Goal: Task Accomplishment & Management: Use online tool/utility

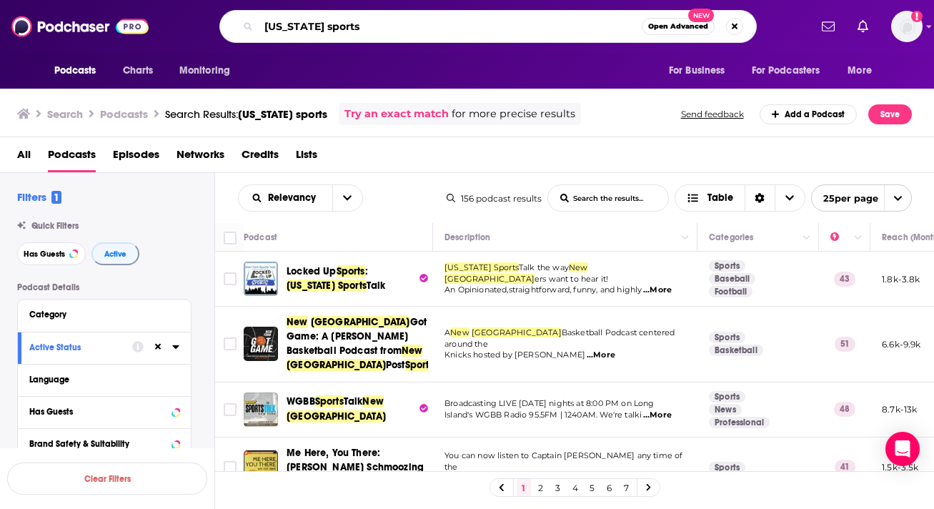
click at [309, 22] on input "[US_STATE] sports" at bounding box center [450, 26] width 383 height 23
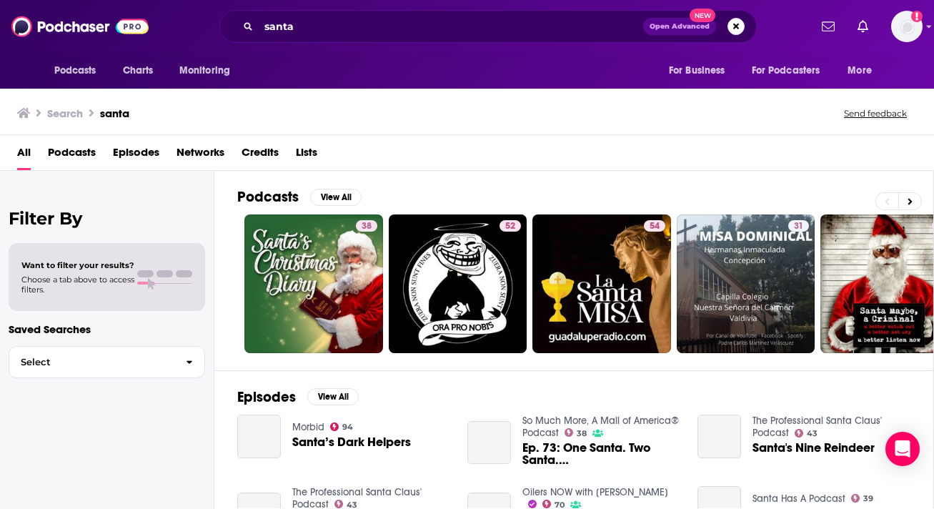
click at [92, 155] on span "Podcasts" at bounding box center [72, 155] width 48 height 29
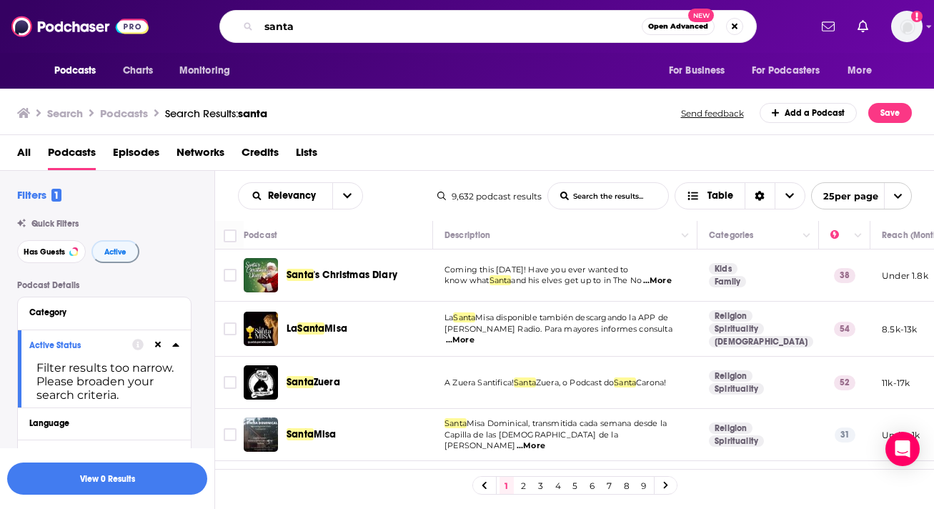
click at [340, 31] on input "santa" at bounding box center [450, 26] width 383 height 23
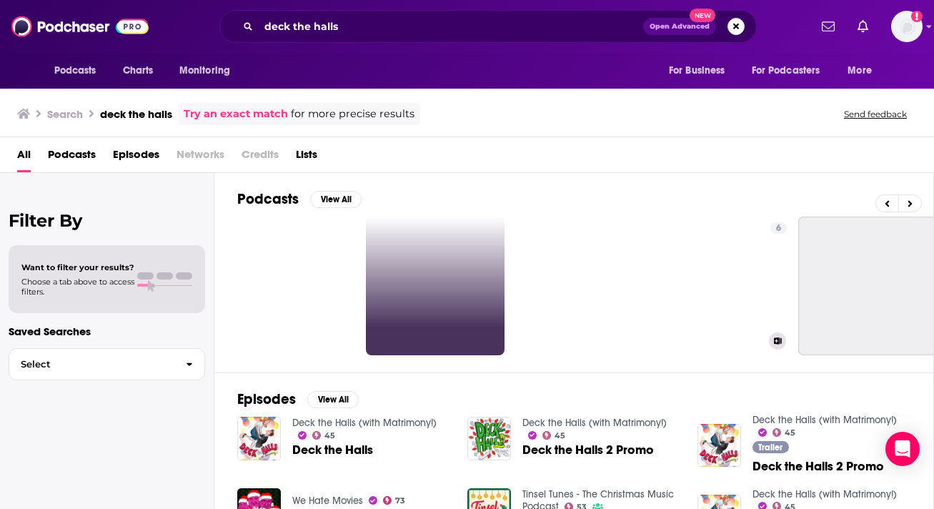
scroll to position [0, 354]
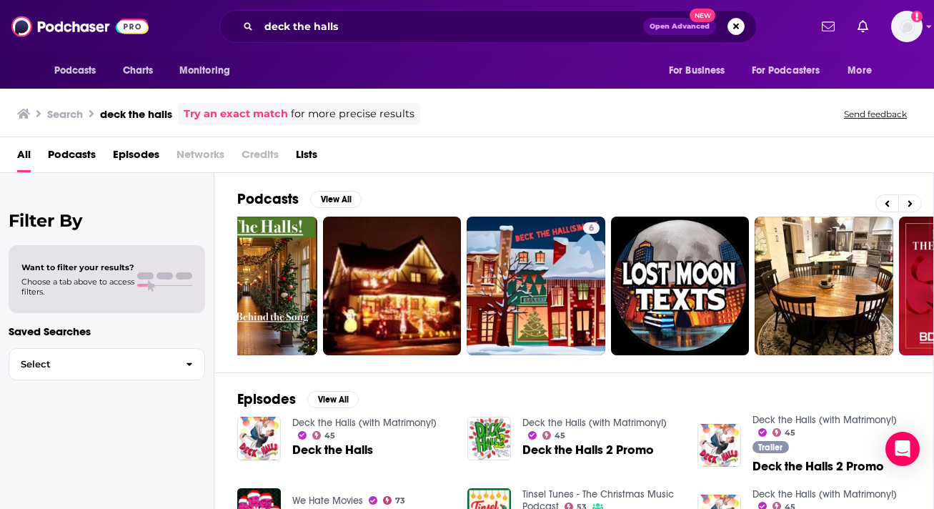
click at [79, 141] on div "All Podcasts Episodes Networks Credits Lists" at bounding box center [467, 155] width 934 height 36
click at [79, 149] on span "Podcasts" at bounding box center [72, 157] width 48 height 29
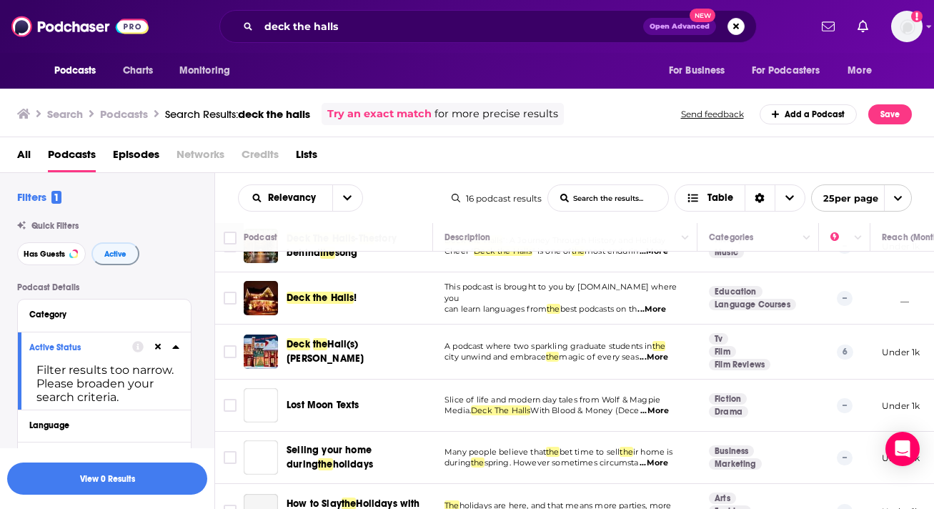
scroll to position [143, 0]
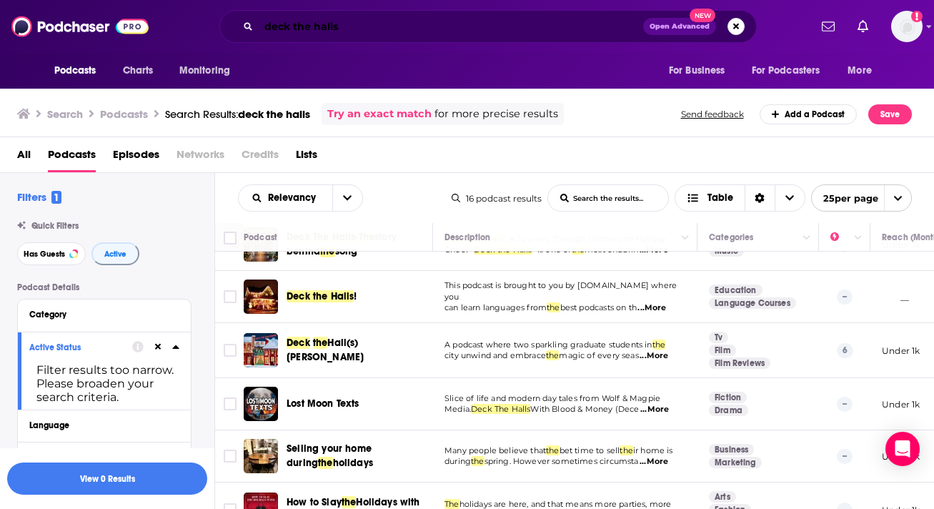
click at [374, 29] on input "deck the halls" at bounding box center [451, 26] width 384 height 23
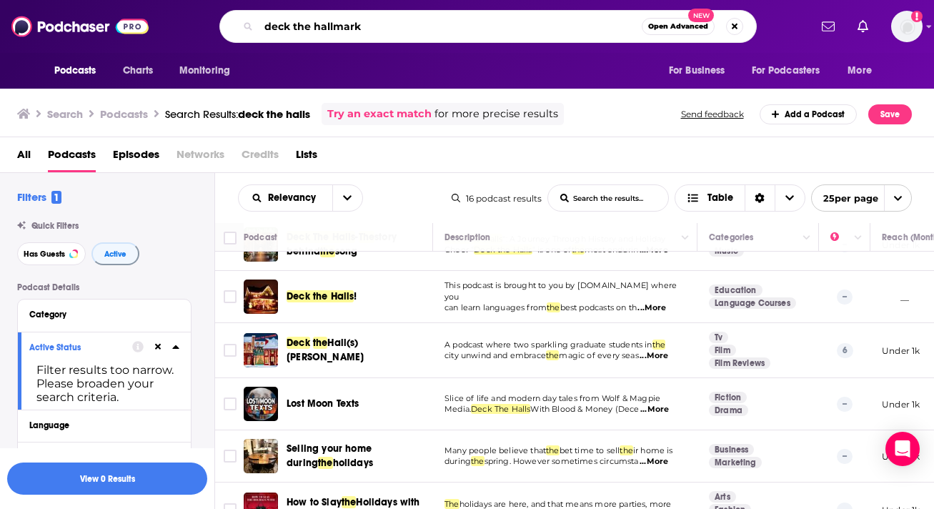
type input "deck the hallmark"
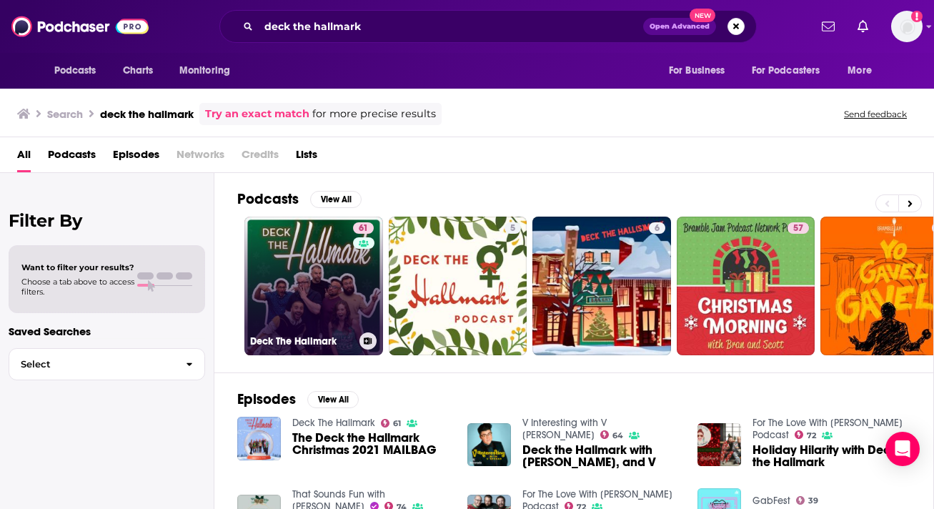
click at [303, 292] on link "61 Deck The Hallmark" at bounding box center [313, 285] width 139 height 139
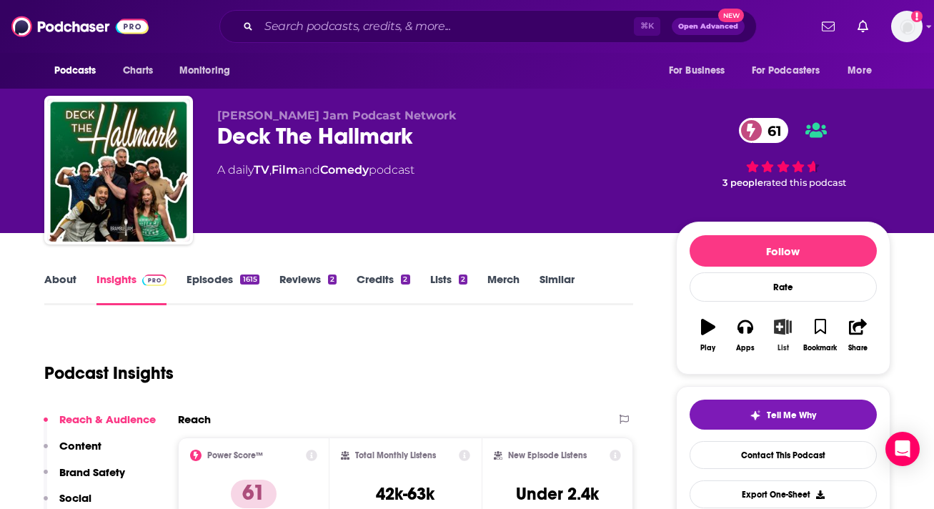
click at [788, 329] on icon "button" at bounding box center [783, 327] width 18 height 16
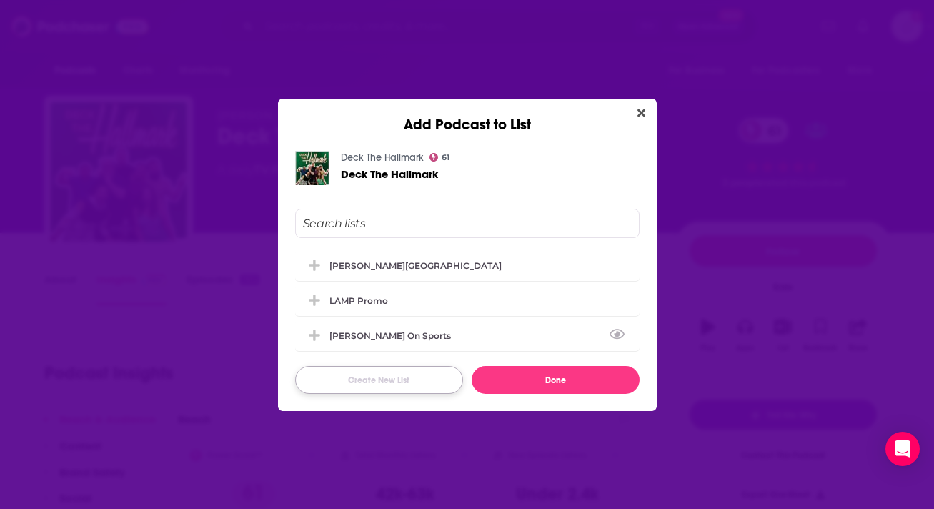
click at [429, 372] on button "Create New List" at bounding box center [379, 380] width 168 height 28
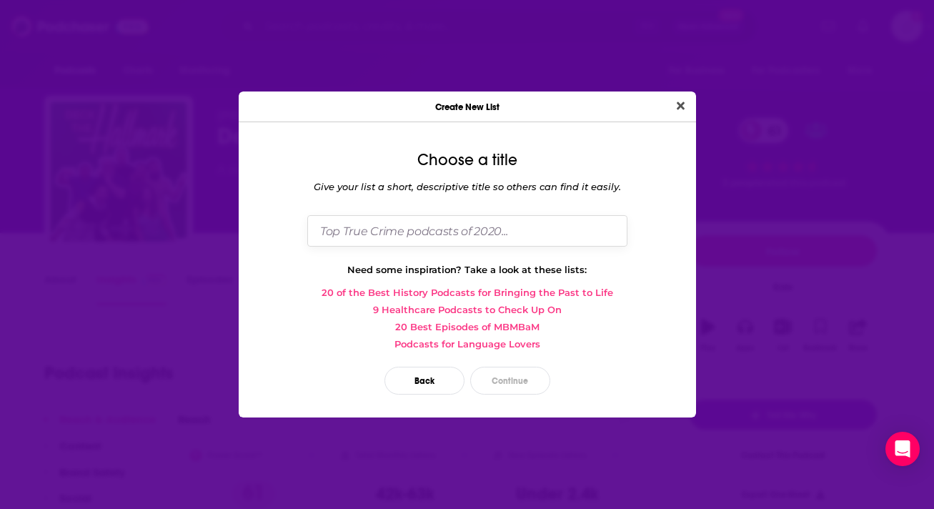
click at [427, 227] on input "Dialog" at bounding box center [467, 230] width 320 height 31
type input "Santa Has A Podcast"
click at [512, 378] on button "Continue" at bounding box center [510, 381] width 80 height 28
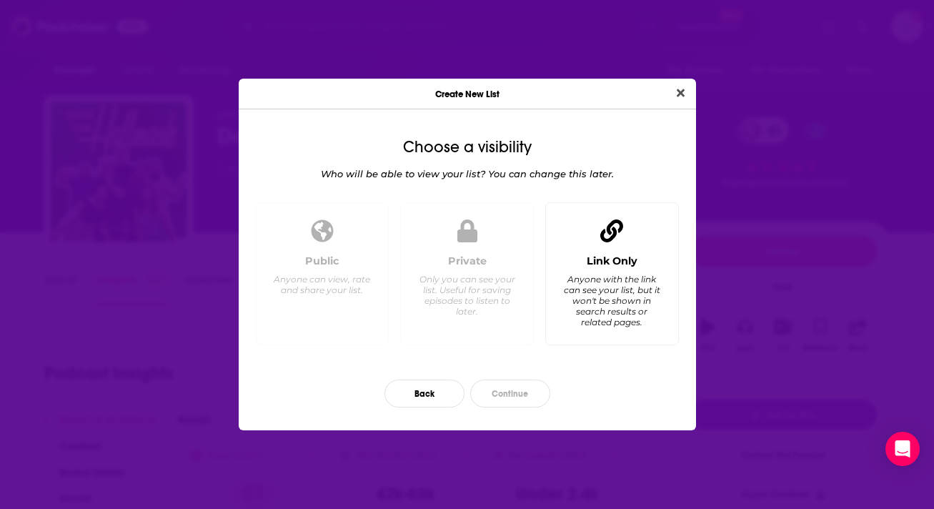
click at [584, 306] on div "Anyone with the link can see your list, but it won't be shown in search results…" at bounding box center [611, 301] width 98 height 54
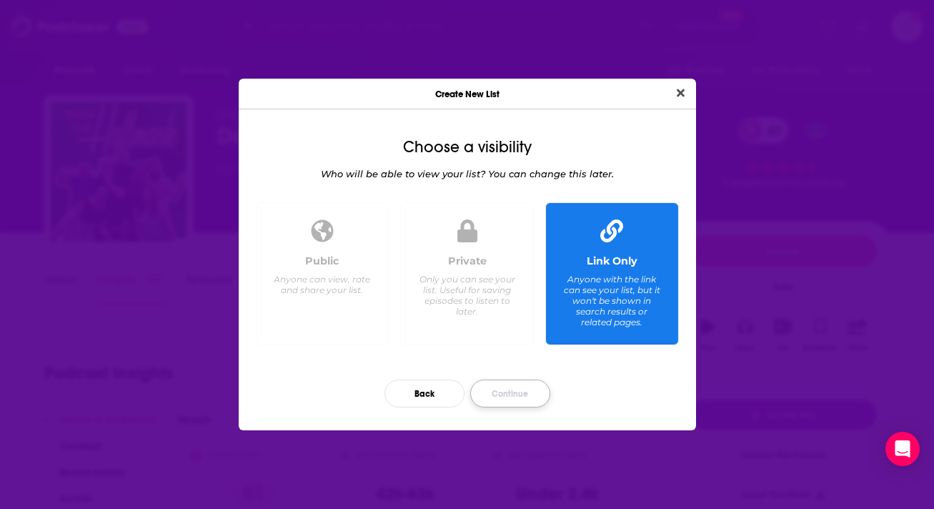
click at [537, 394] on button "Continue" at bounding box center [510, 393] width 80 height 28
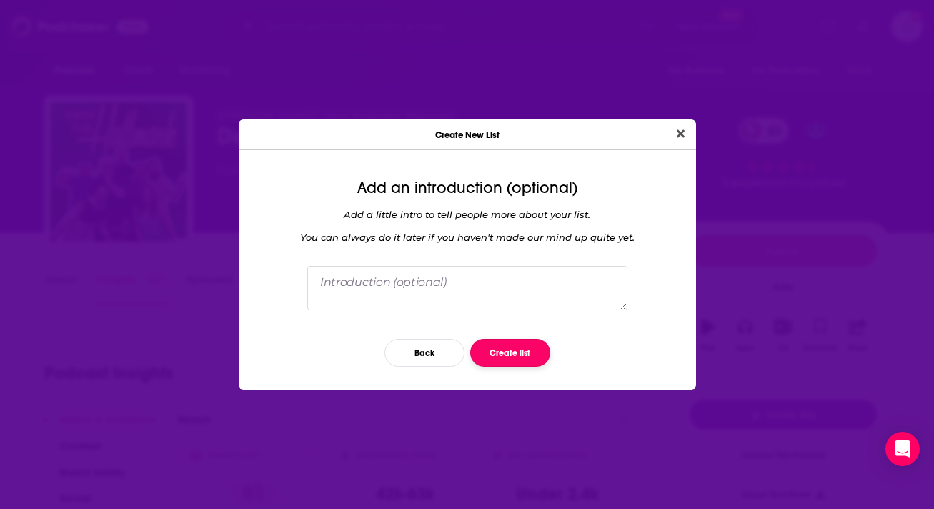
click at [529, 354] on button "Create list" at bounding box center [510, 353] width 80 height 28
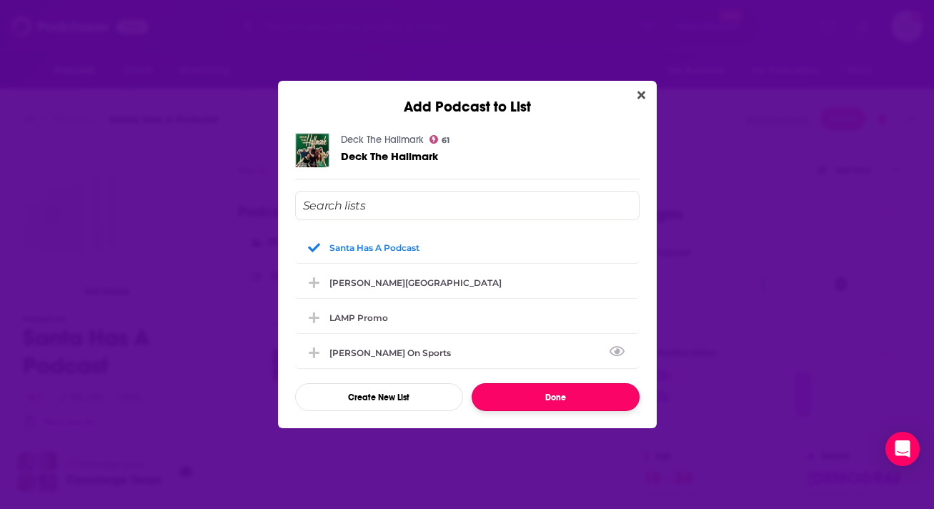
click at [568, 398] on button "Done" at bounding box center [556, 397] width 168 height 28
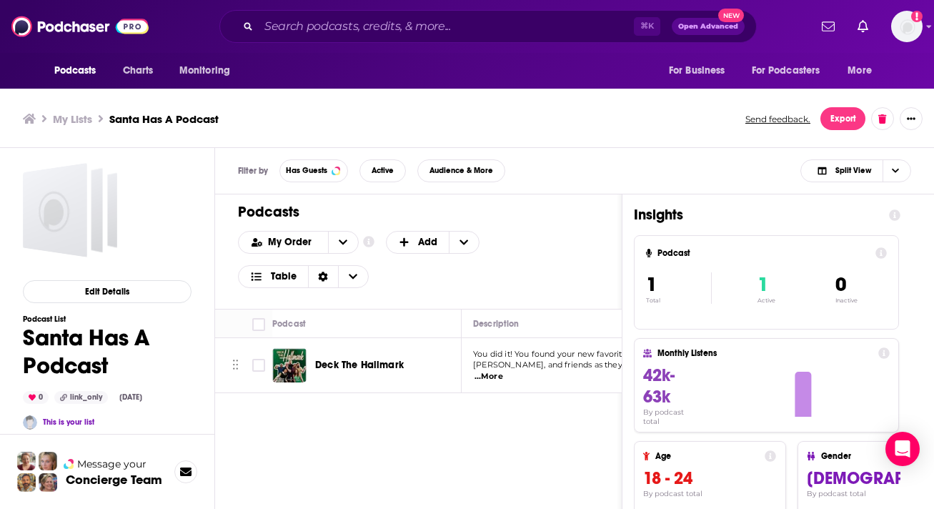
click at [166, 112] on h3 "Santa Has A Podcast" at bounding box center [163, 119] width 109 height 14
click at [371, 365] on span "Deck The Hallmark" at bounding box center [359, 365] width 89 height 12
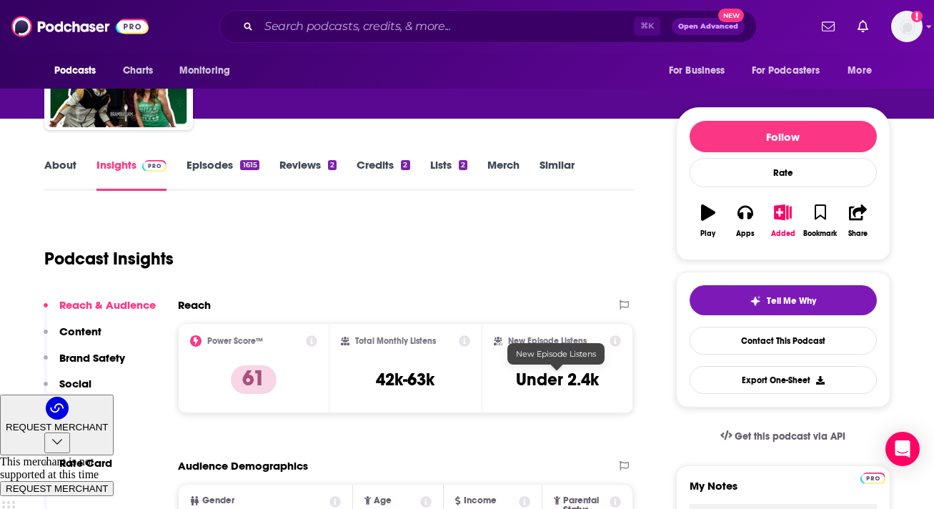
scroll to position [116, 0]
